Goal: Task Accomplishment & Management: Manage account settings

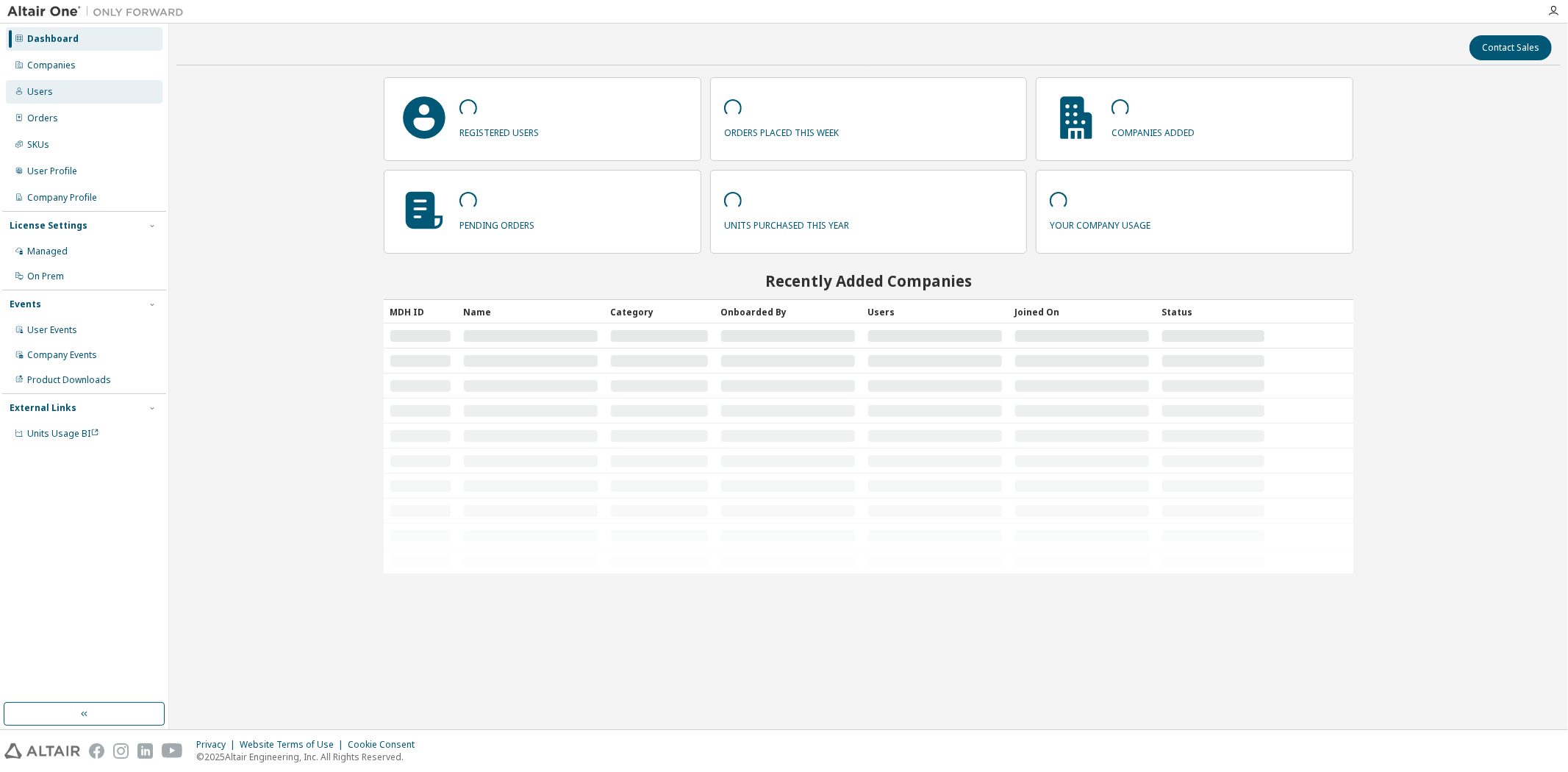
click at [47, 94] on div "Users" at bounding box center [41, 92] width 26 height 11
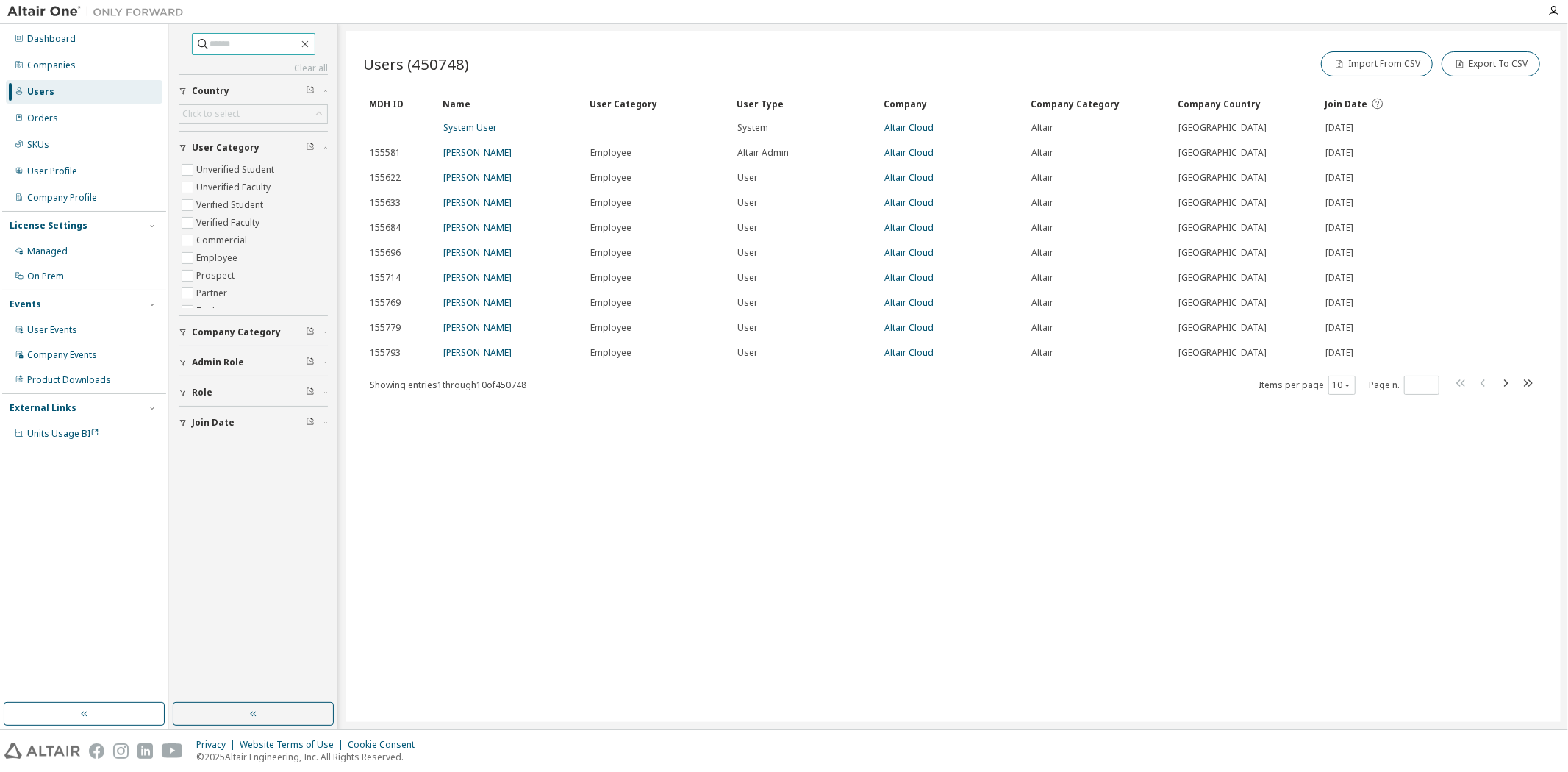
click at [234, 40] on input "text" at bounding box center [254, 44] width 89 height 15
type input "**********"
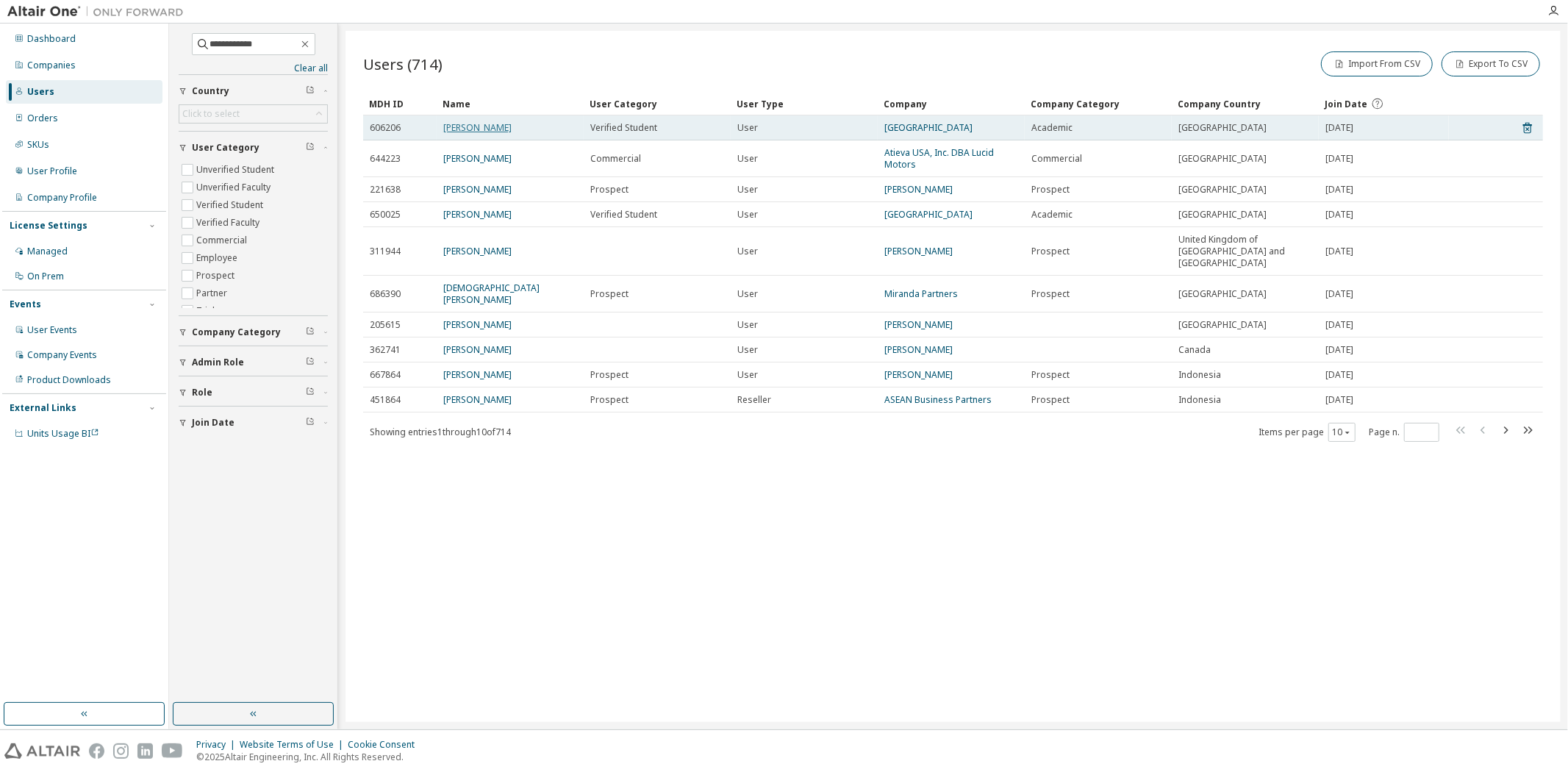
click at [471, 122] on link "Sean Miranda" at bounding box center [477, 127] width 68 height 12
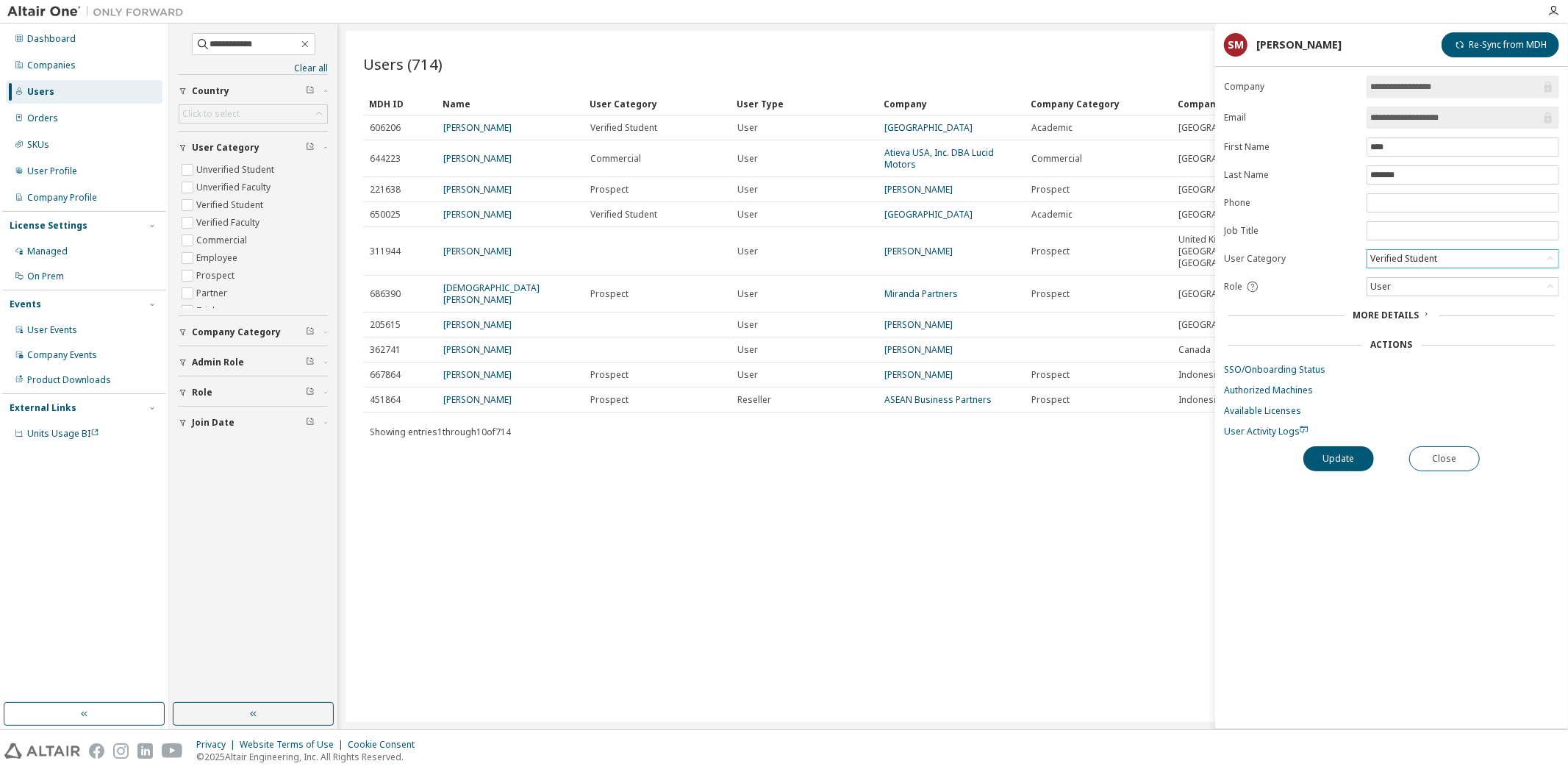
click at [1380, 251] on div "Verified Student" at bounding box center [1462, 259] width 191 height 18
click at [1276, 330] on form "**********" at bounding box center [1392, 256] width 335 height 361
click at [1398, 317] on span "More Details" at bounding box center [1386, 314] width 66 height 12
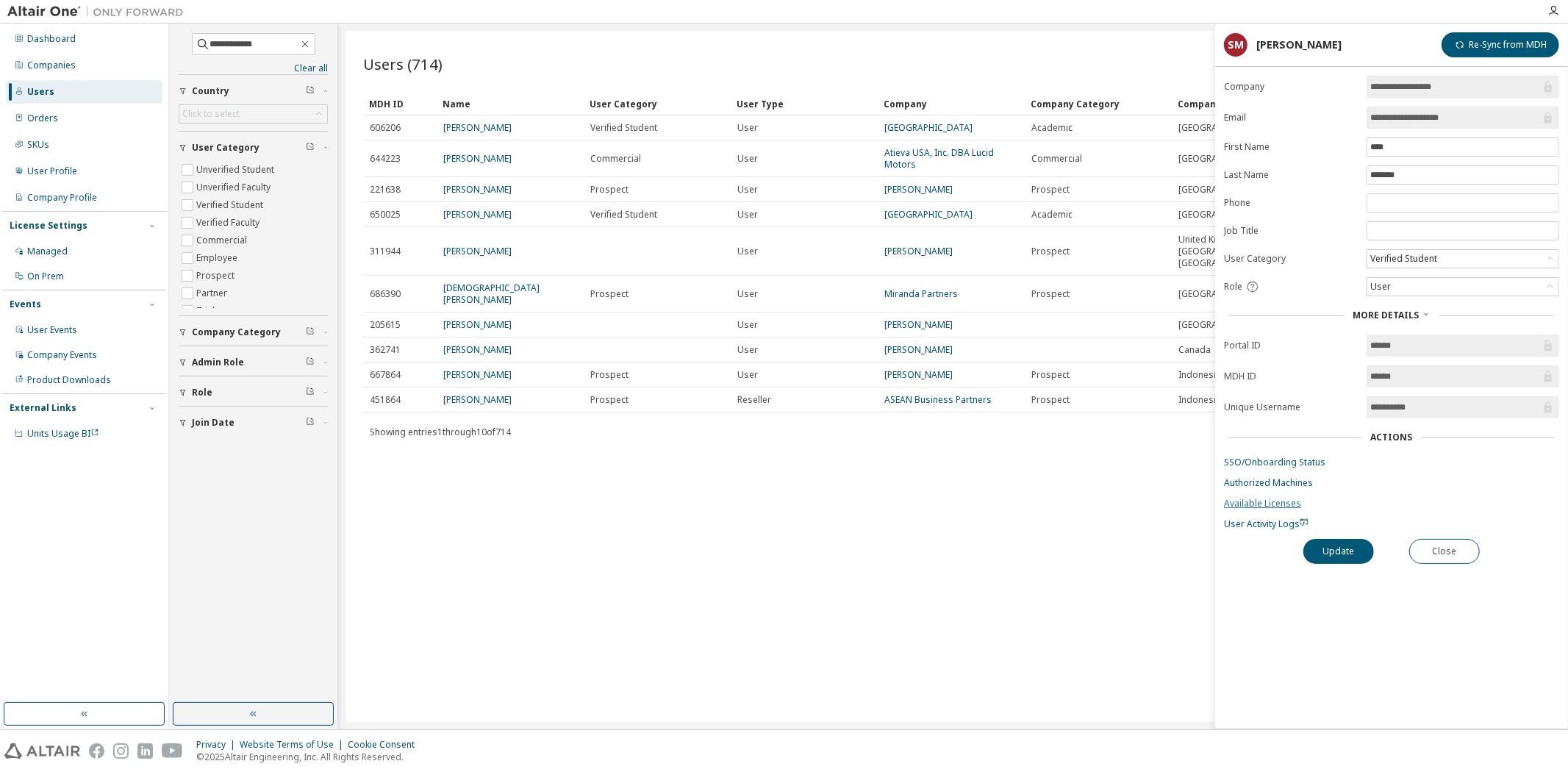
click at [1263, 502] on link "Available Licenses" at bounding box center [1392, 503] width 335 height 11
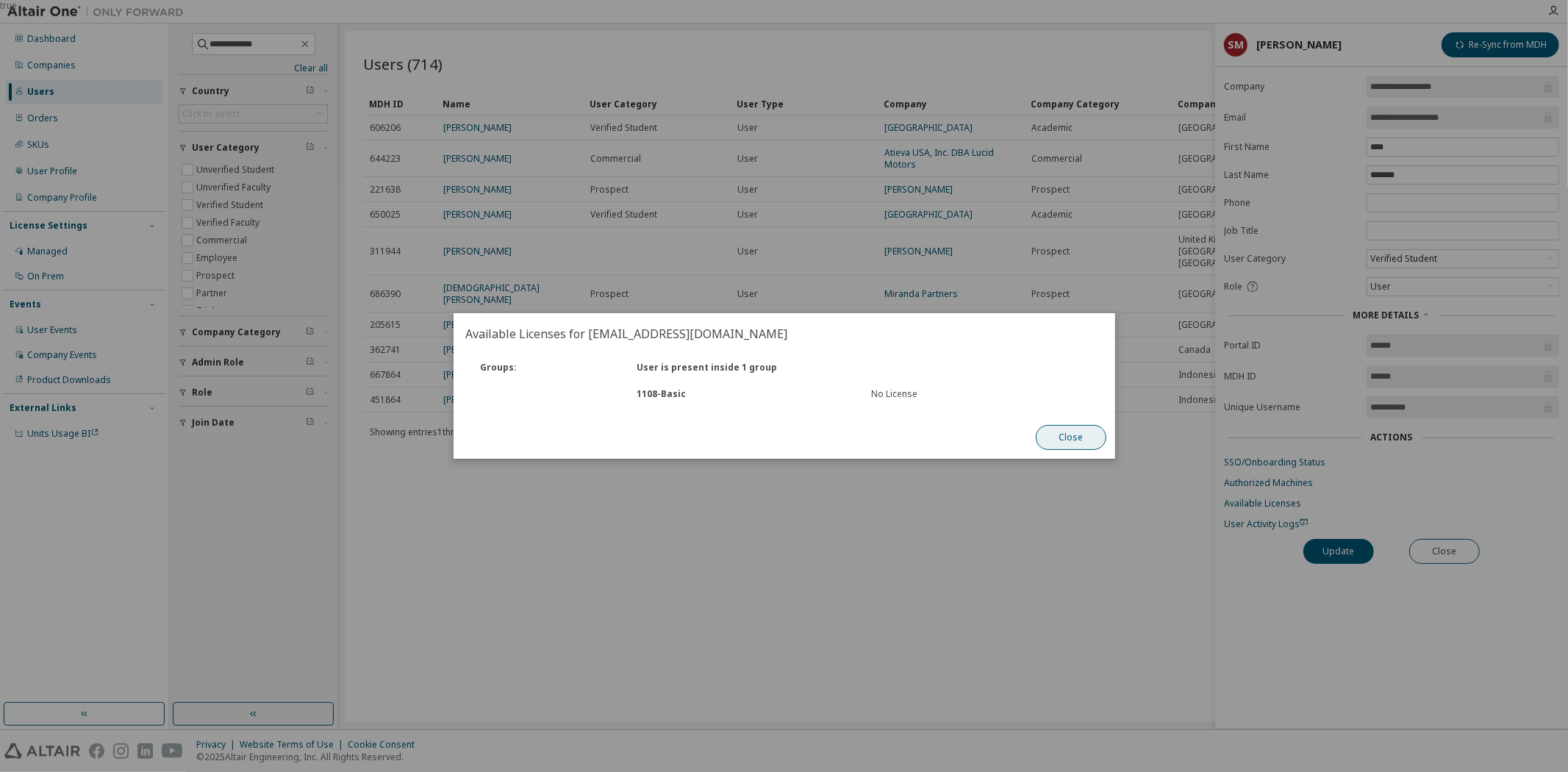
click at [1052, 428] on button "Close" at bounding box center [1071, 437] width 71 height 25
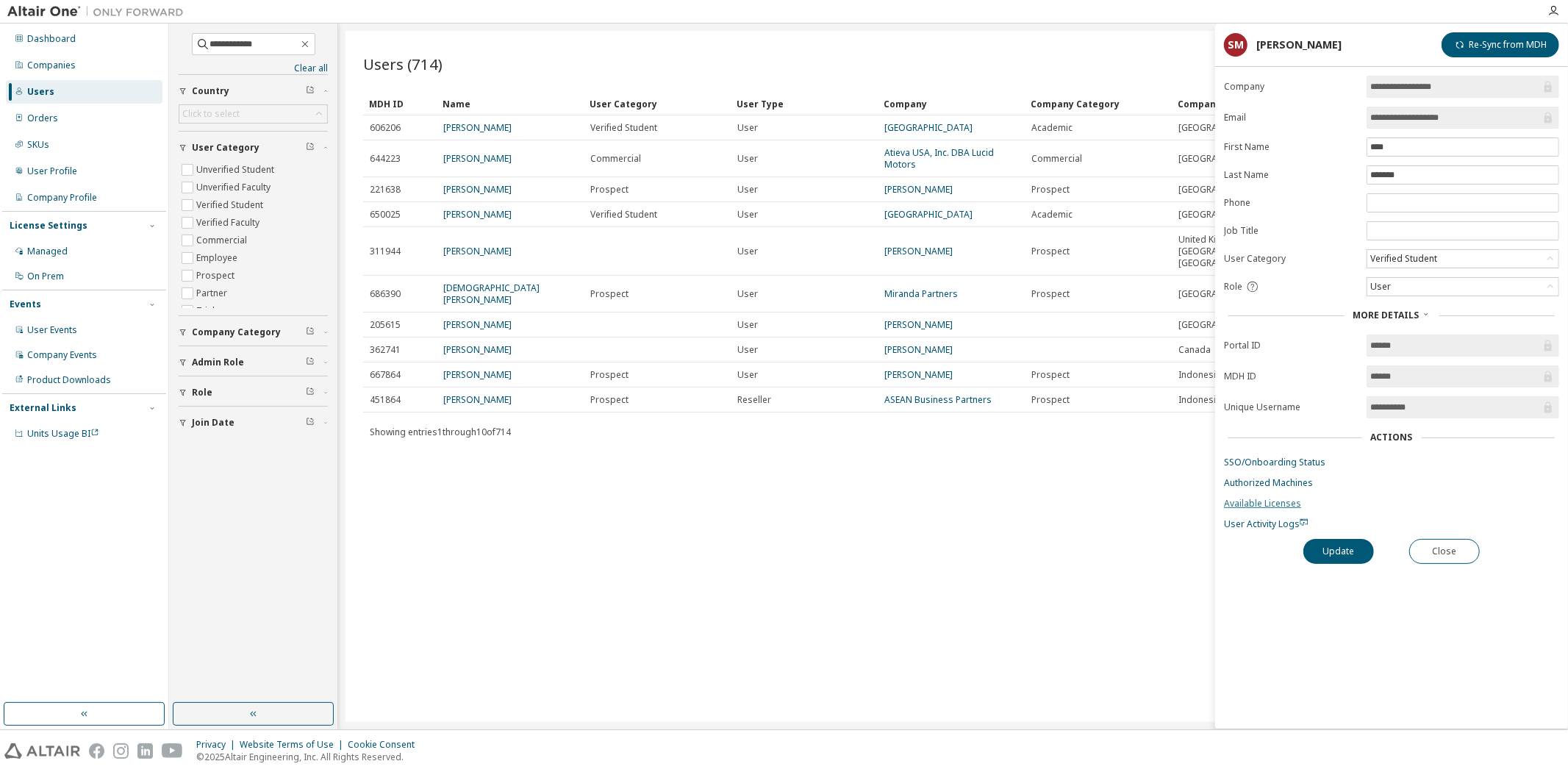
click at [1279, 503] on link "Available Licenses" at bounding box center [1392, 503] width 335 height 11
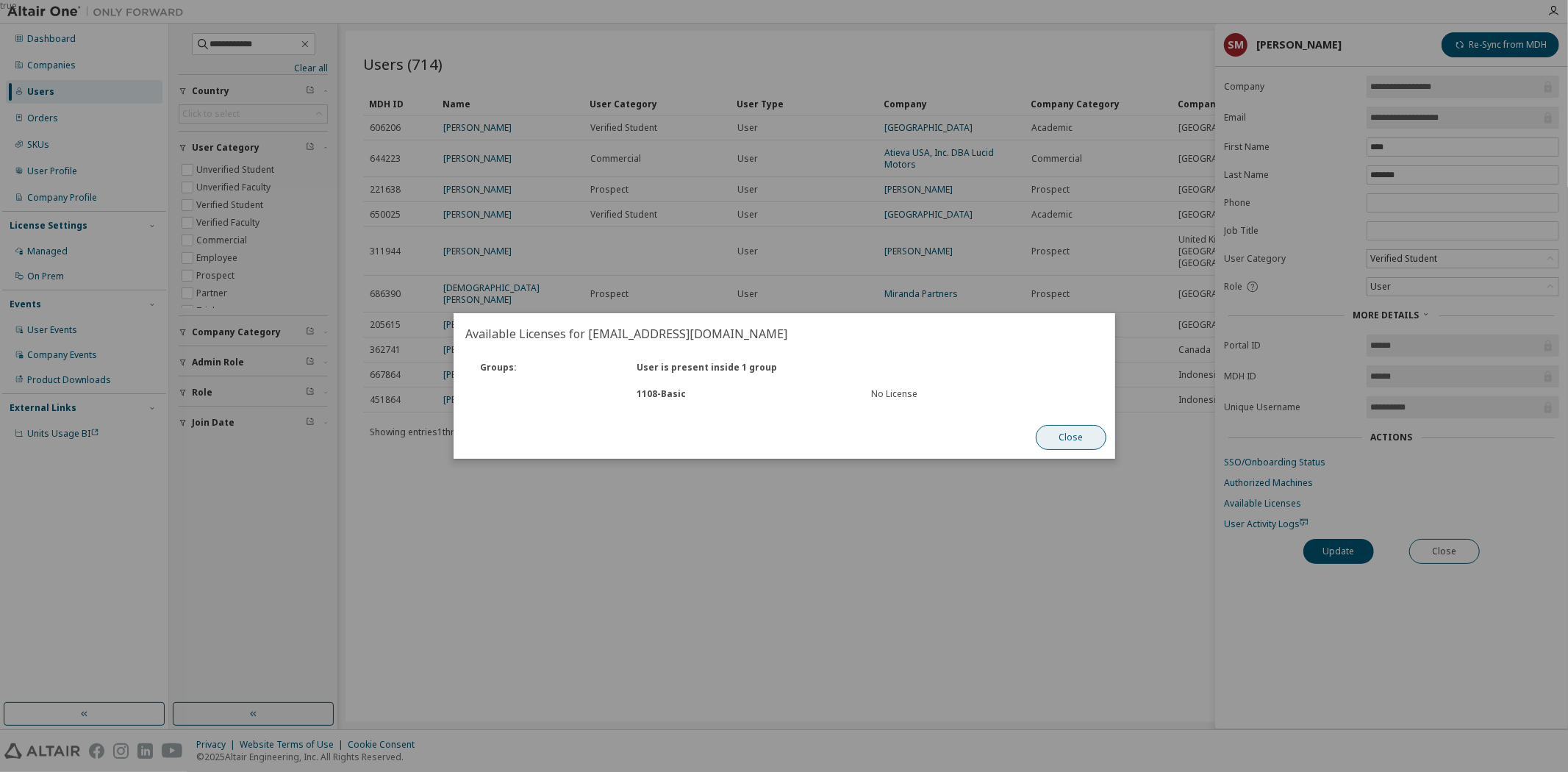
click at [1042, 437] on button "Close" at bounding box center [1071, 437] width 71 height 25
